Goal: Navigation & Orientation: Find specific page/section

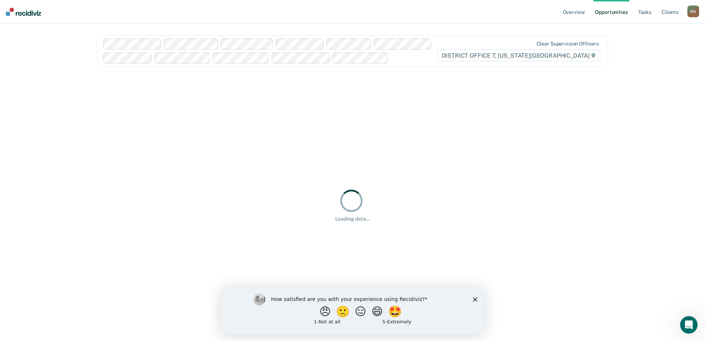
click at [475, 298] on icon "Close survey" at bounding box center [475, 299] width 4 height 4
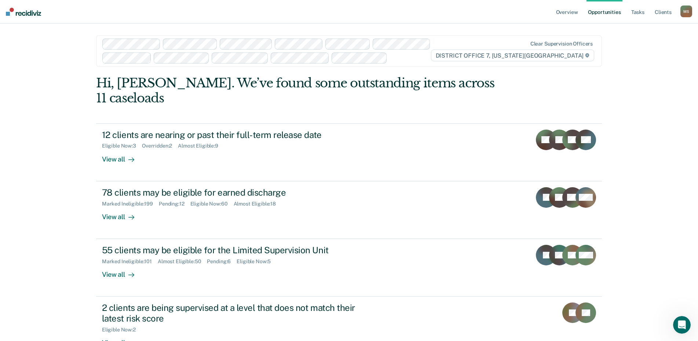
click at [685, 12] on div "M S" at bounding box center [687, 12] width 12 height 12
click at [650, 47] on link "Go to Operations" at bounding box center [657, 48] width 59 height 6
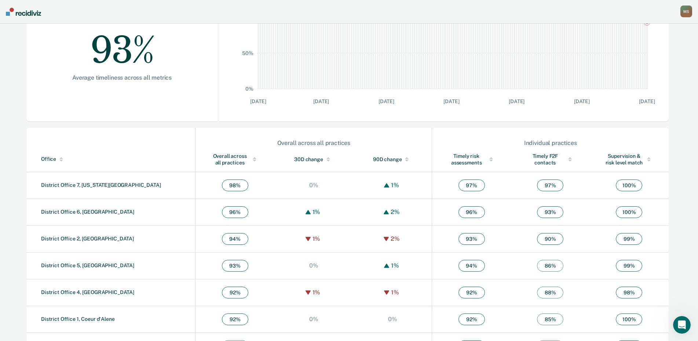
scroll to position [147, 0]
click at [78, 187] on link "District Office 7, [US_STATE][GEOGRAPHIC_DATA]" at bounding box center [101, 185] width 120 height 6
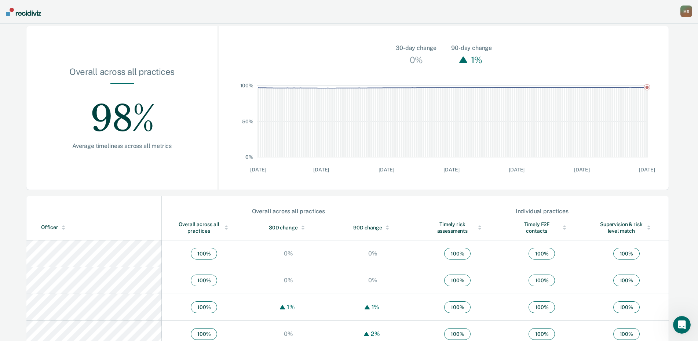
scroll to position [232, 0]
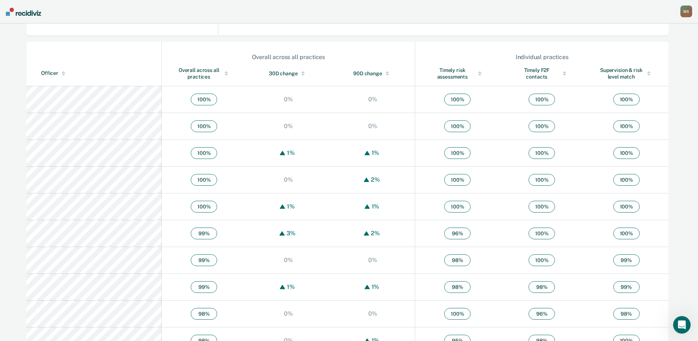
click at [444, 71] on div "Timely risk assessments" at bounding box center [457, 73] width 55 height 13
click at [452, 70] on div "Timely risk assessments" at bounding box center [457, 73] width 55 height 13
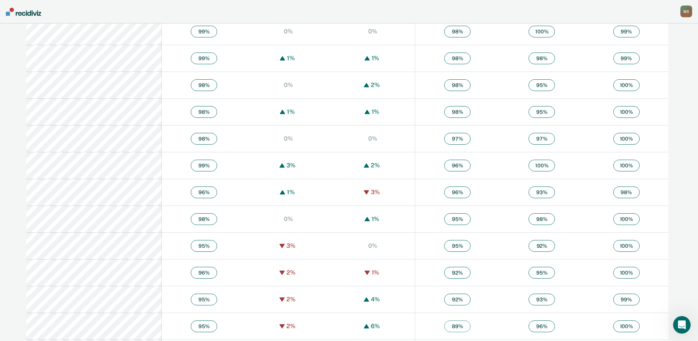
scroll to position [599, 0]
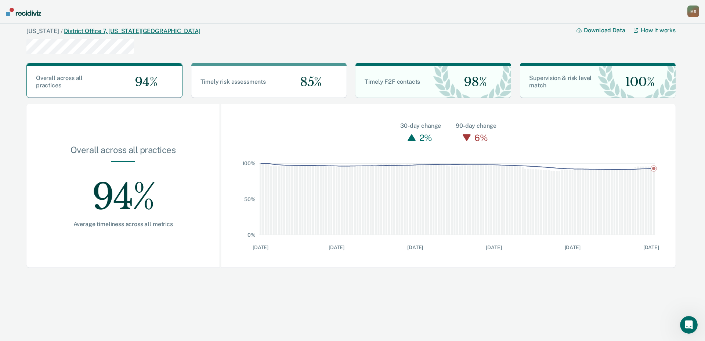
click at [84, 32] on link "District Office 7, [US_STATE][GEOGRAPHIC_DATA]" at bounding box center [132, 31] width 137 height 7
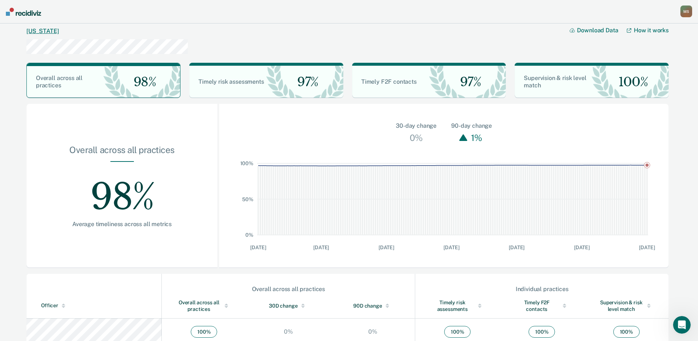
click at [39, 31] on link "[US_STATE]" at bounding box center [42, 31] width 32 height 7
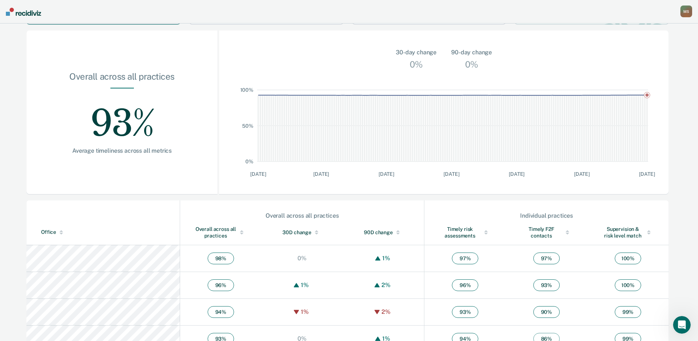
scroll to position [171, 0]
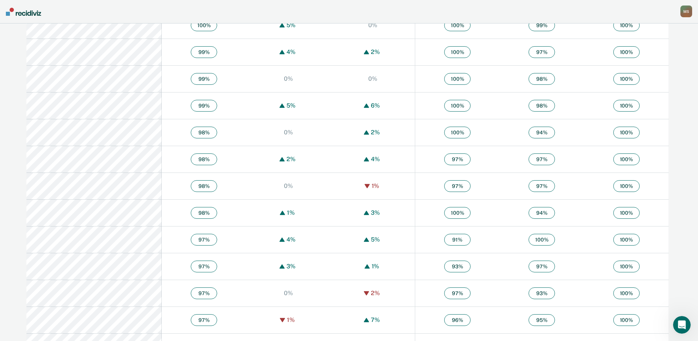
scroll to position [147, 0]
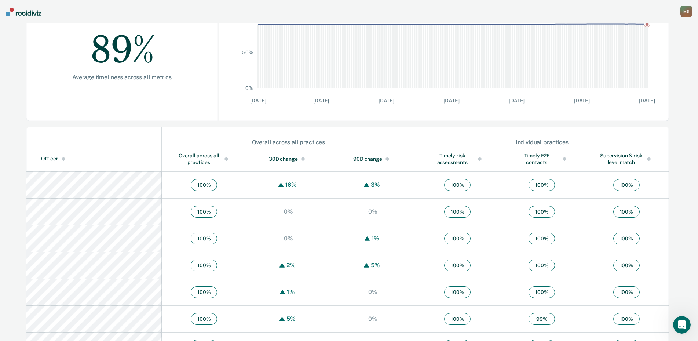
click at [541, 161] on div "Timely F2F contacts" at bounding box center [541, 158] width 55 height 13
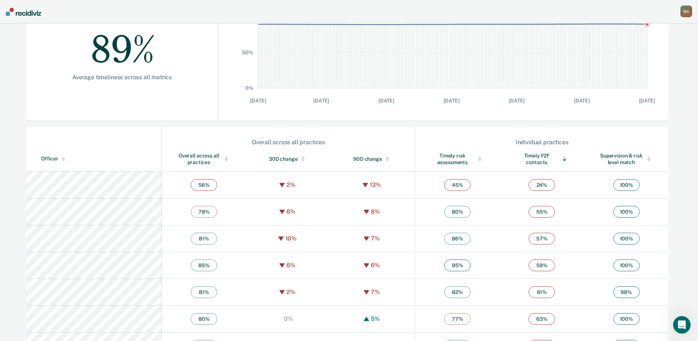
click at [542, 161] on div "Timely F2F contacts" at bounding box center [541, 158] width 55 height 13
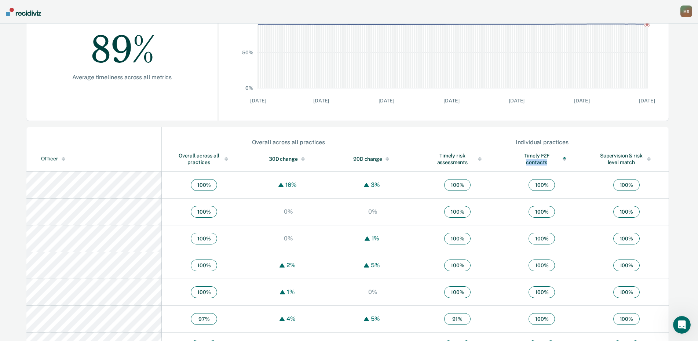
click at [542, 161] on div "Timely F2F contacts" at bounding box center [541, 158] width 55 height 13
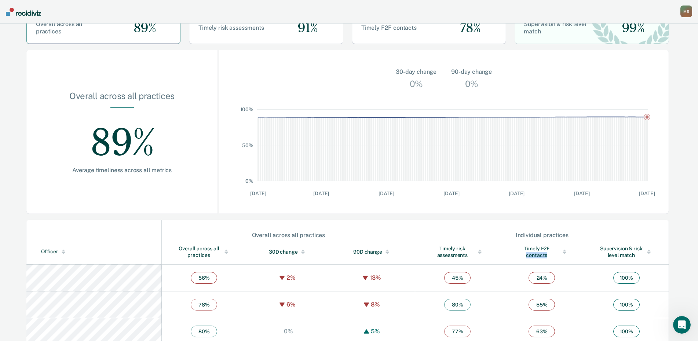
scroll to position [0, 0]
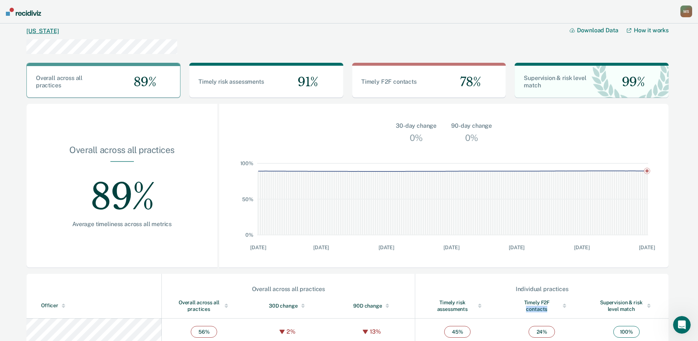
click at [33, 30] on link "[US_STATE]" at bounding box center [42, 31] width 32 height 7
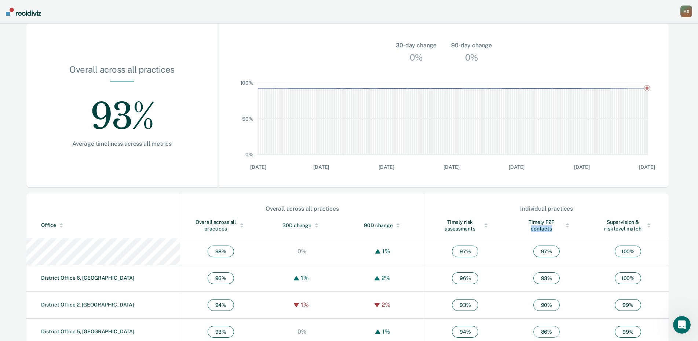
scroll to position [171, 0]
